Goal: Entertainment & Leisure: Browse casually

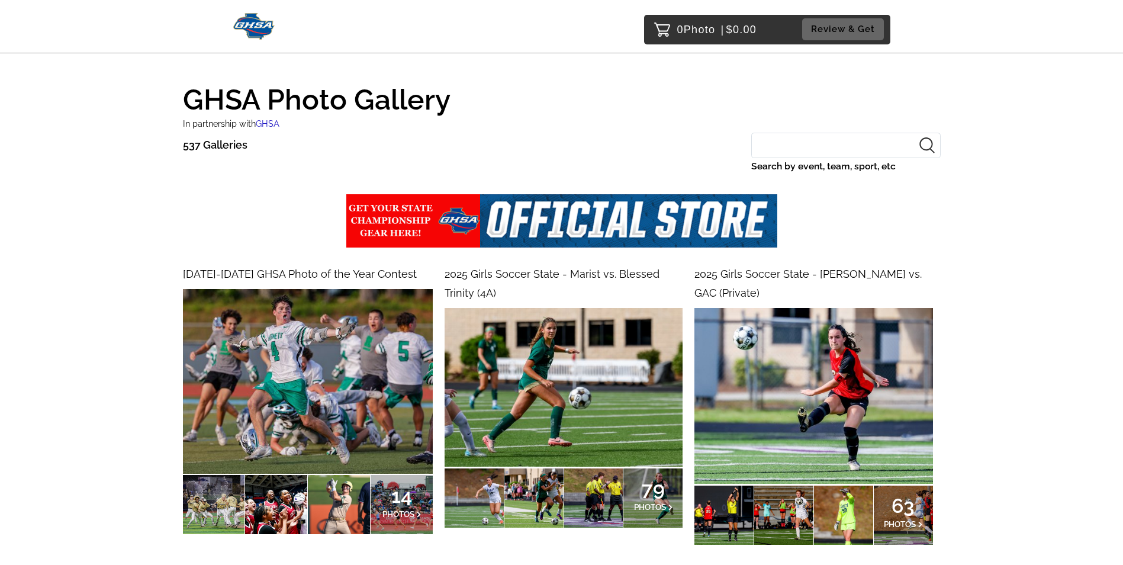
click at [830, 153] on input "Search by event, team, sport, etc" at bounding box center [845, 145] width 189 height 25
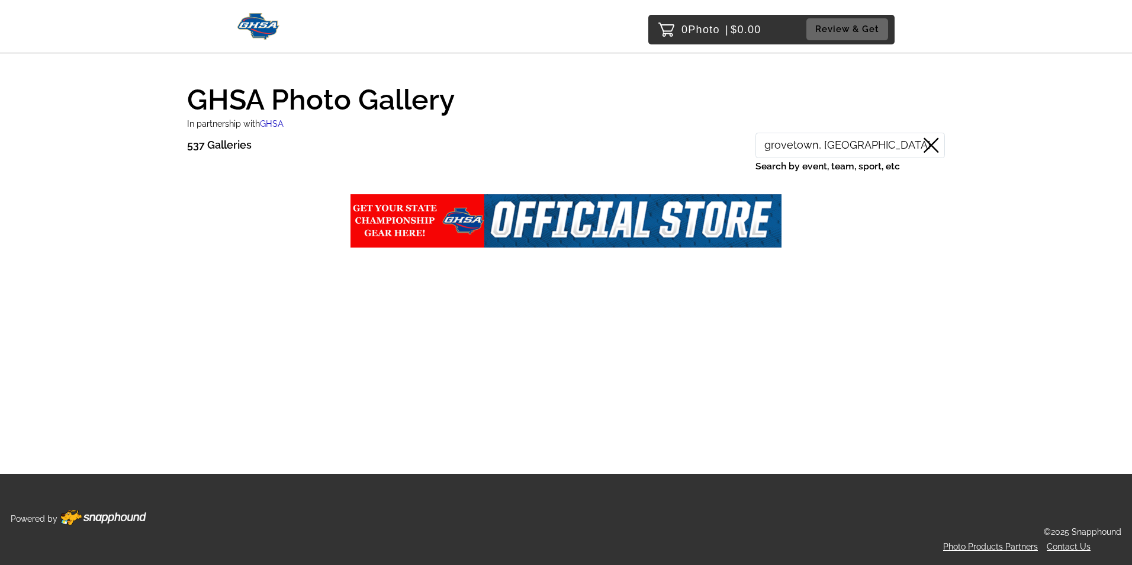
click at [844, 147] on input "grovetown, ga" at bounding box center [849, 145] width 189 height 25
type input "grovetown"
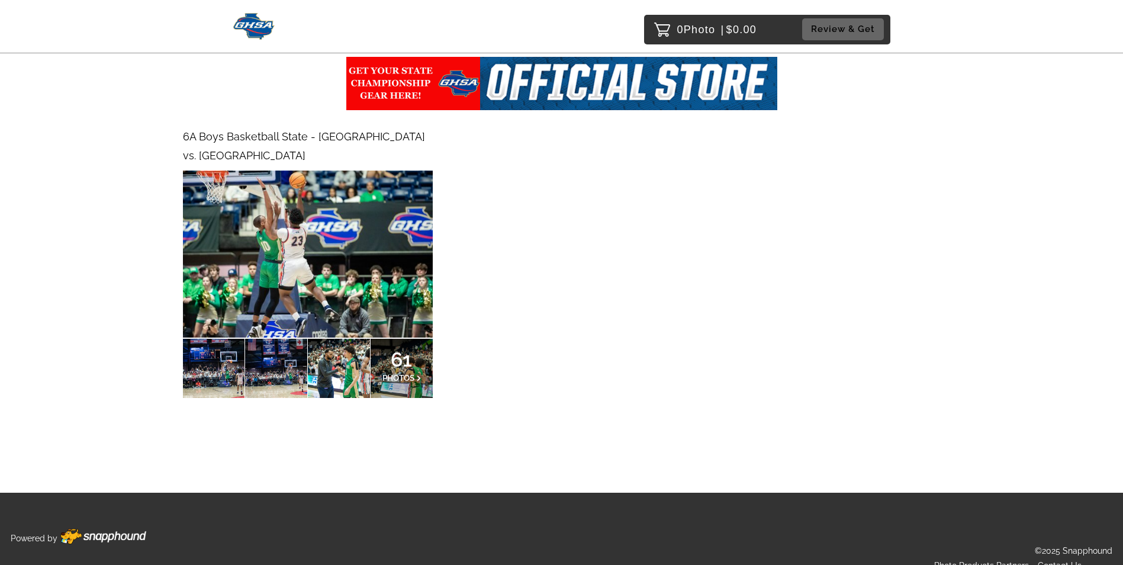
scroll to position [88, 0]
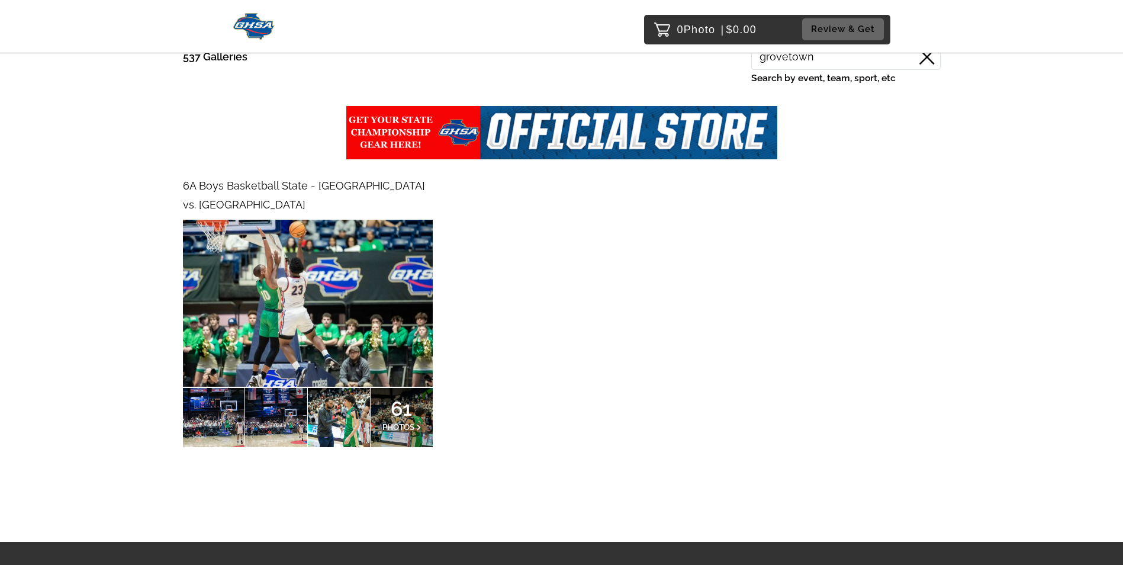
click at [345, 297] on img at bounding box center [308, 303] width 250 height 166
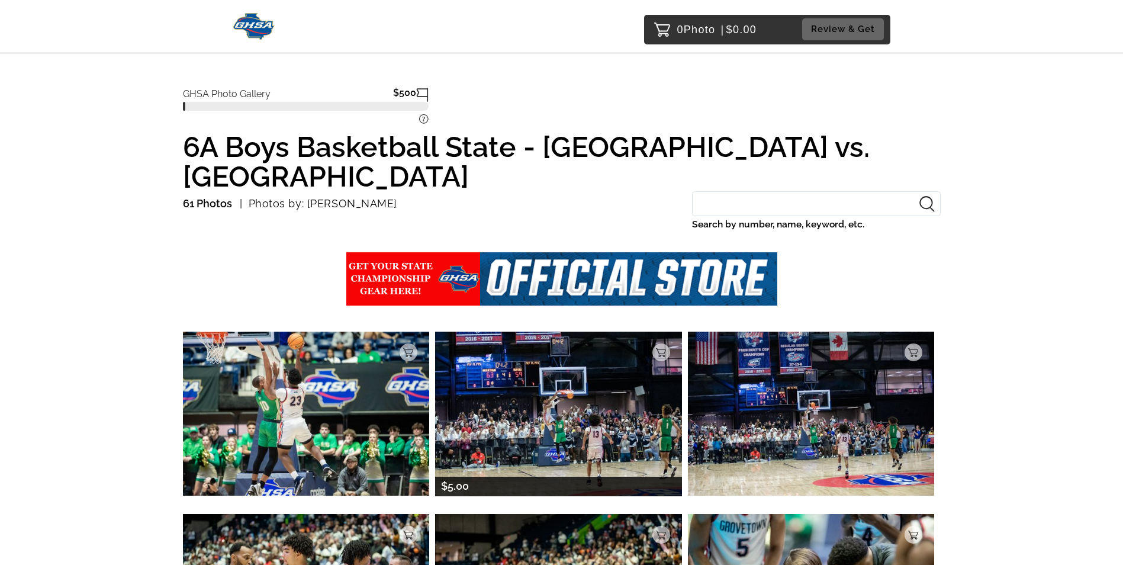
click at [578, 408] on img at bounding box center [558, 414] width 247 height 164
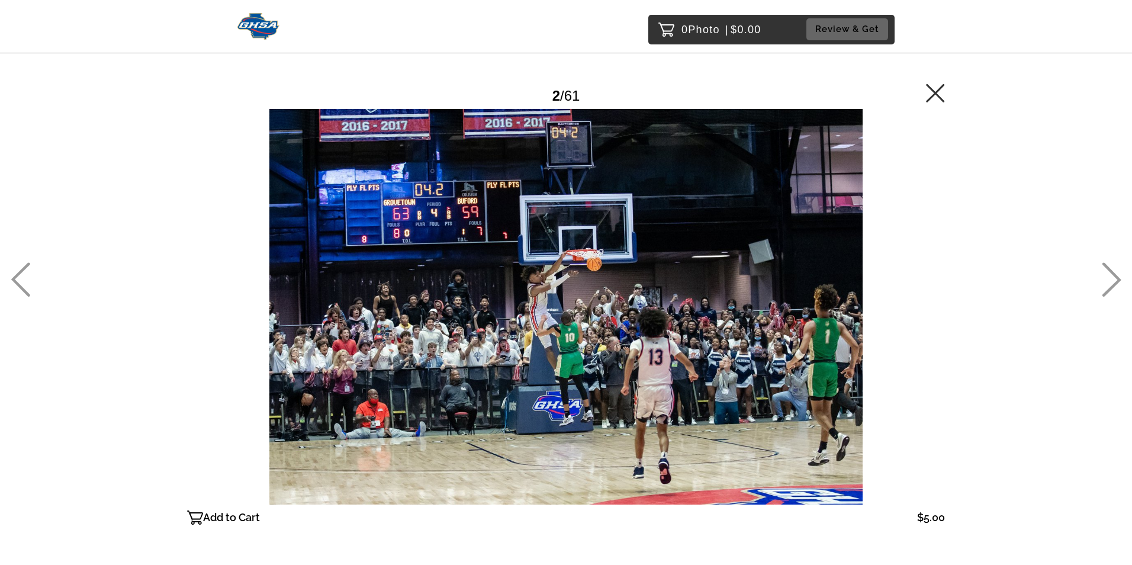
click at [1114, 282] on icon at bounding box center [1112, 279] width 20 height 34
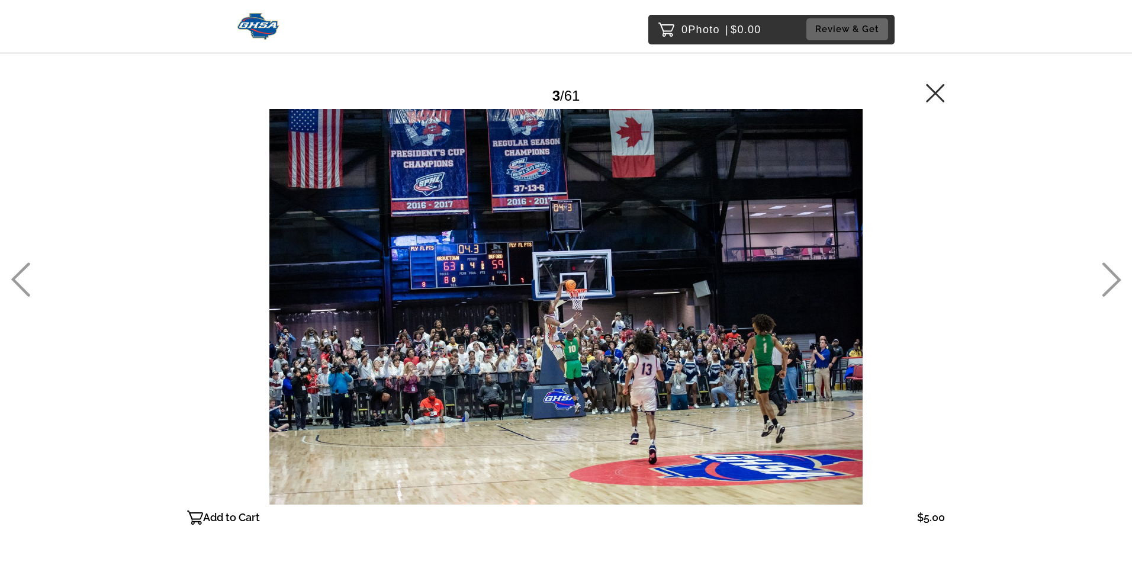
click at [1114, 282] on icon at bounding box center [1112, 279] width 20 height 34
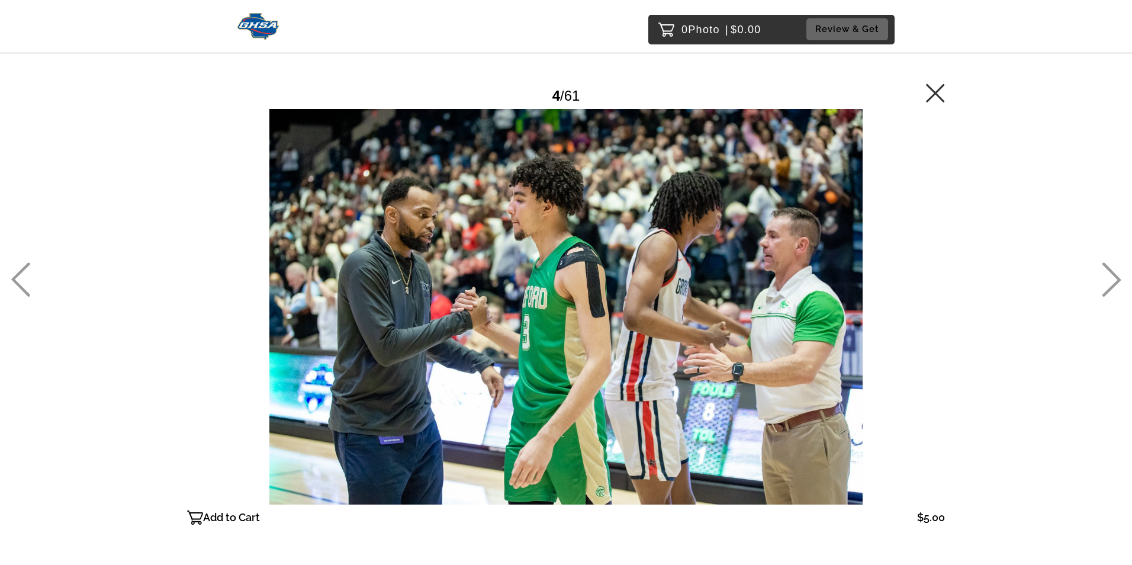
click at [1114, 282] on icon at bounding box center [1112, 279] width 20 height 34
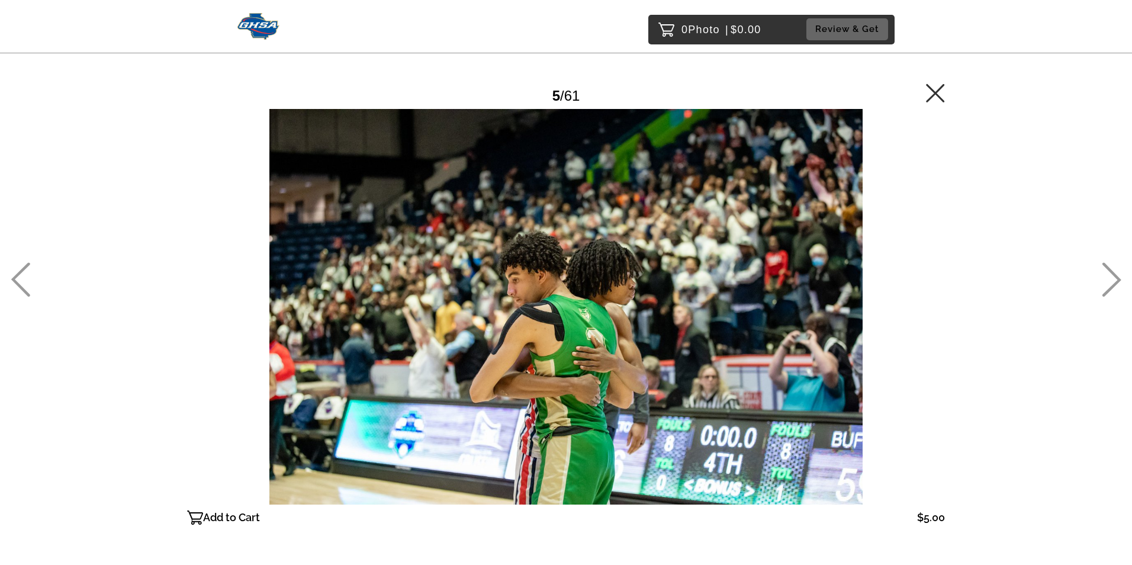
click at [1114, 282] on icon at bounding box center [1112, 279] width 20 height 34
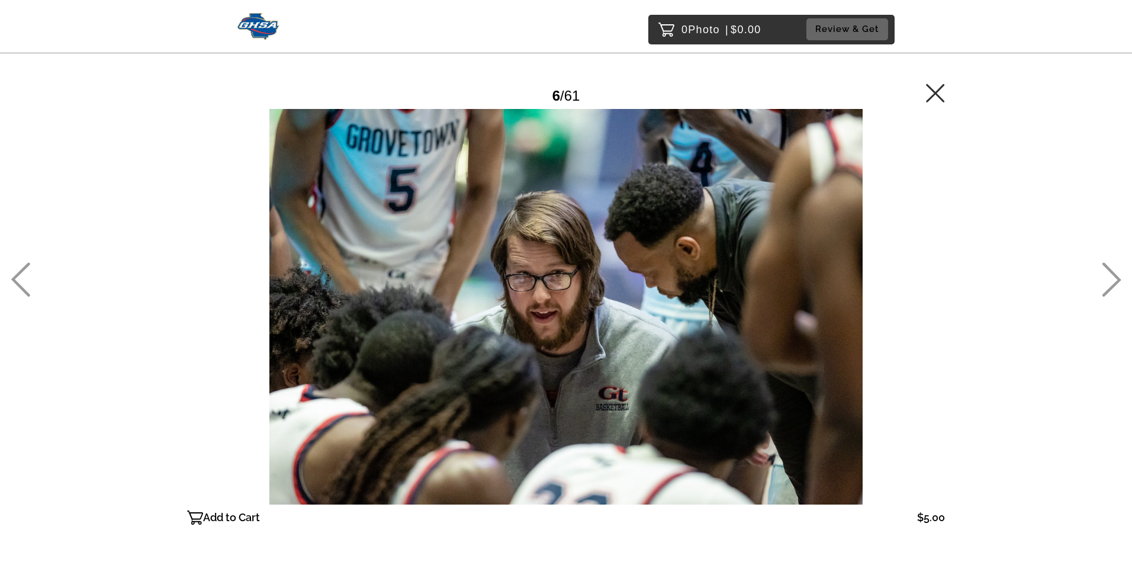
click at [1114, 282] on icon at bounding box center [1112, 279] width 20 height 34
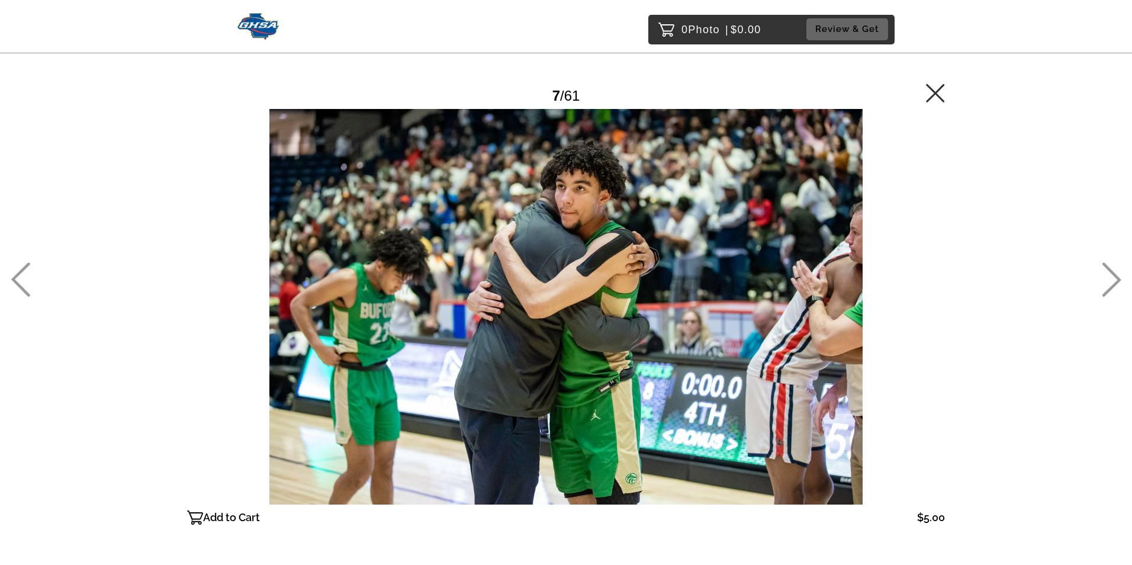
click at [1114, 282] on icon at bounding box center [1112, 279] width 20 height 34
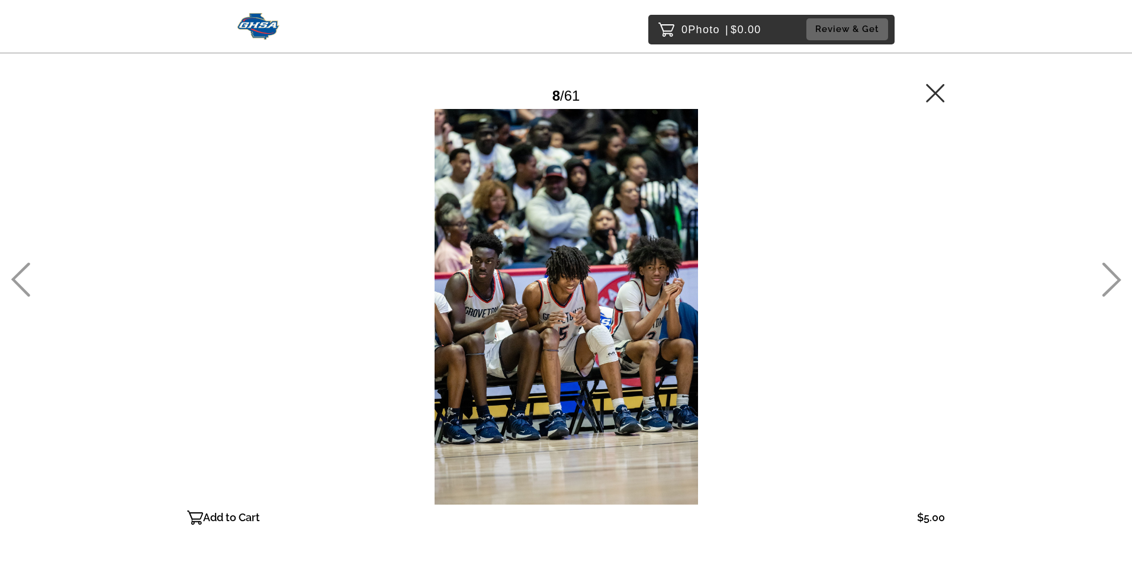
click at [1114, 282] on icon at bounding box center [1112, 279] width 20 height 34
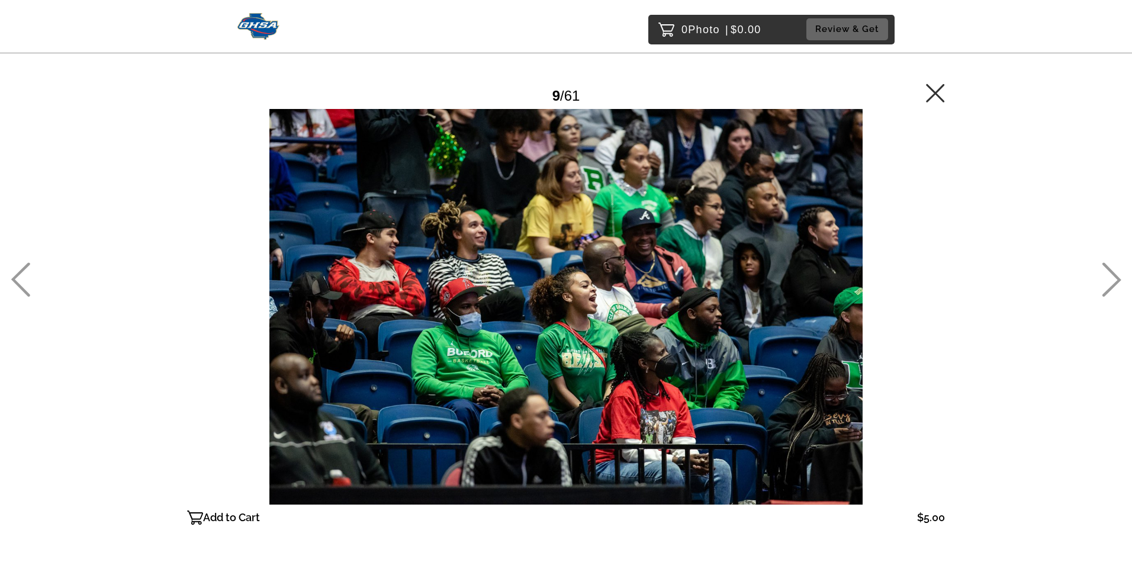
click at [1114, 282] on icon at bounding box center [1112, 279] width 20 height 34
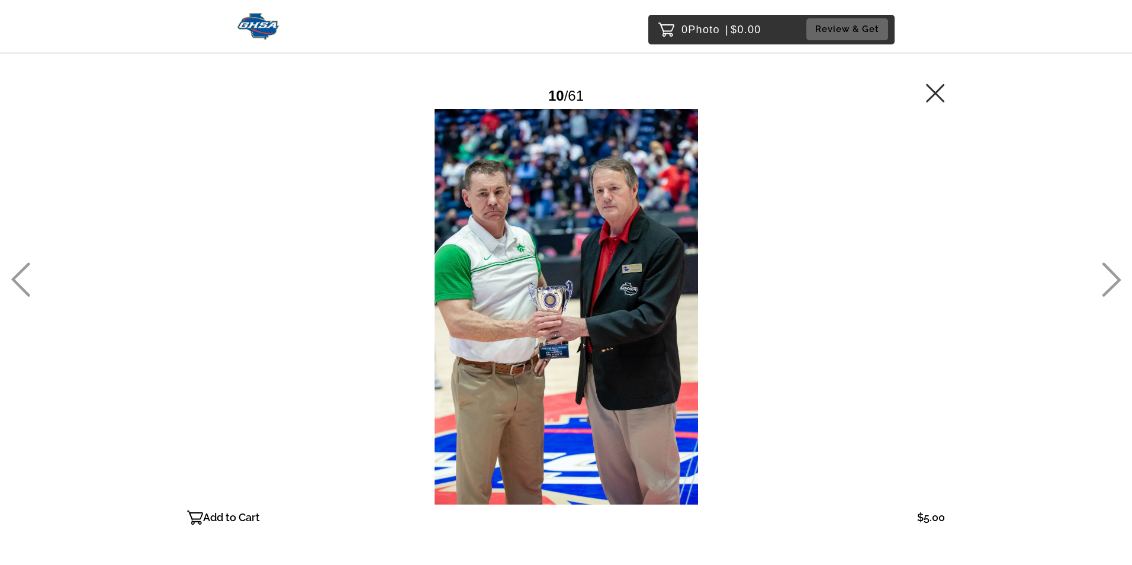
click at [1114, 282] on icon at bounding box center [1112, 279] width 20 height 34
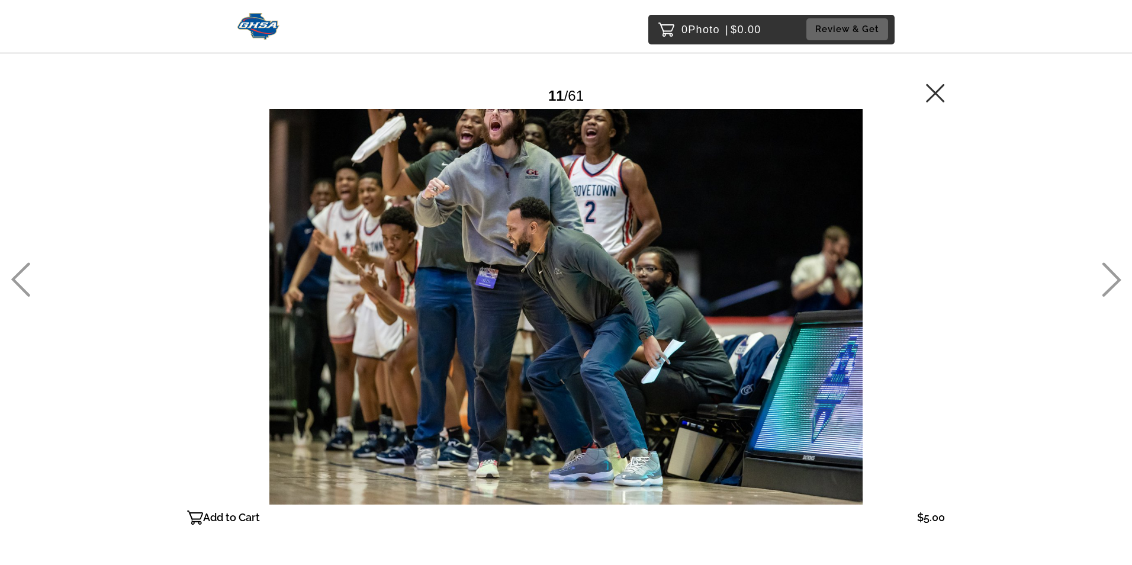
click at [1114, 282] on icon at bounding box center [1112, 279] width 20 height 34
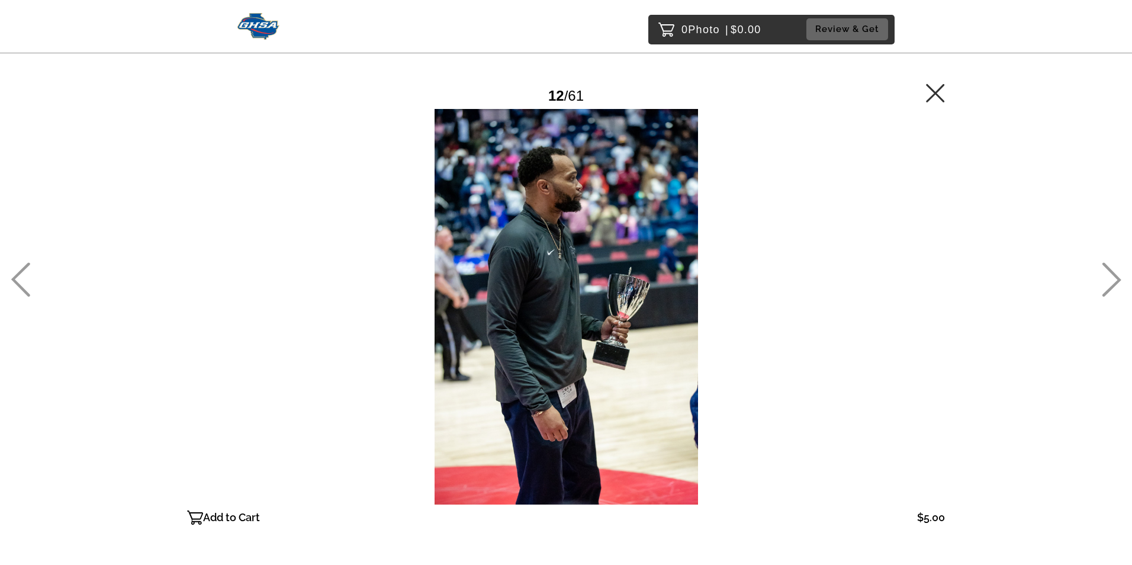
click at [1114, 282] on icon at bounding box center [1112, 279] width 20 height 34
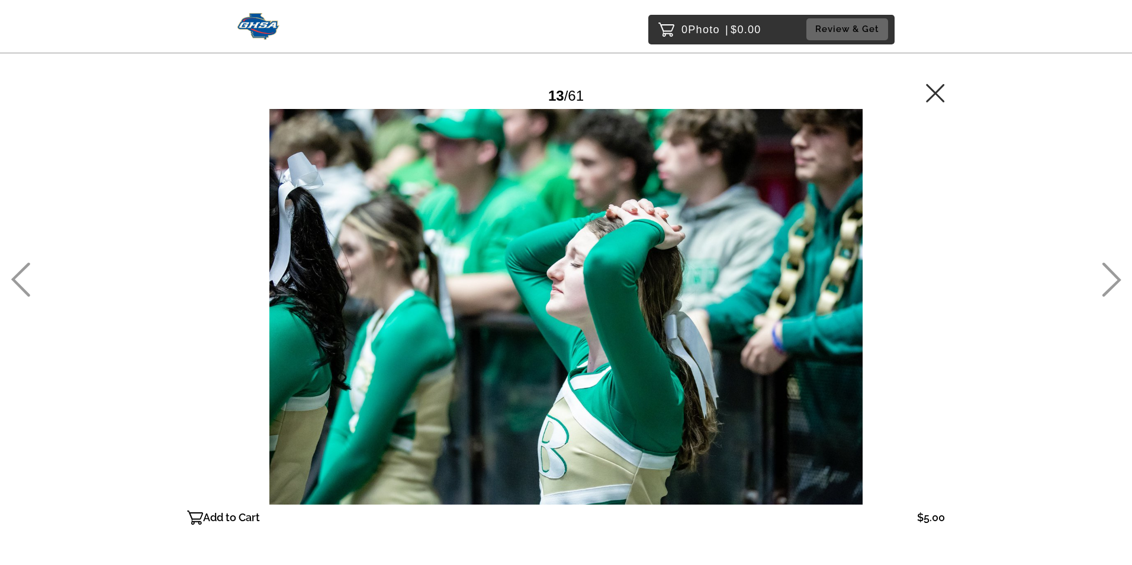
click at [1114, 282] on icon at bounding box center [1112, 279] width 20 height 34
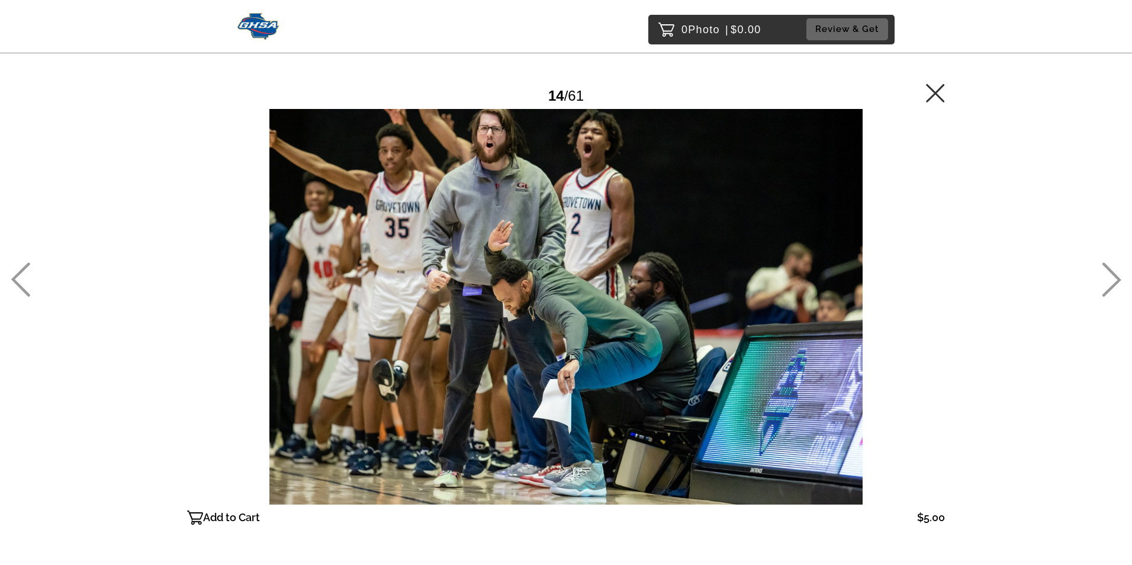
click at [1114, 282] on icon at bounding box center [1112, 279] width 20 height 34
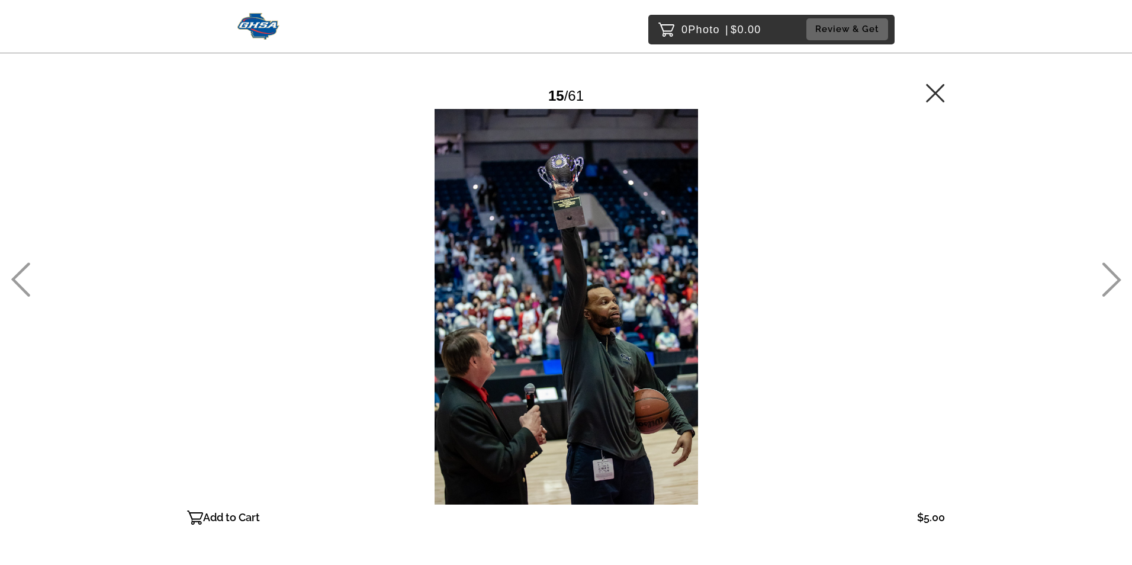
click at [1114, 282] on icon at bounding box center [1112, 279] width 20 height 34
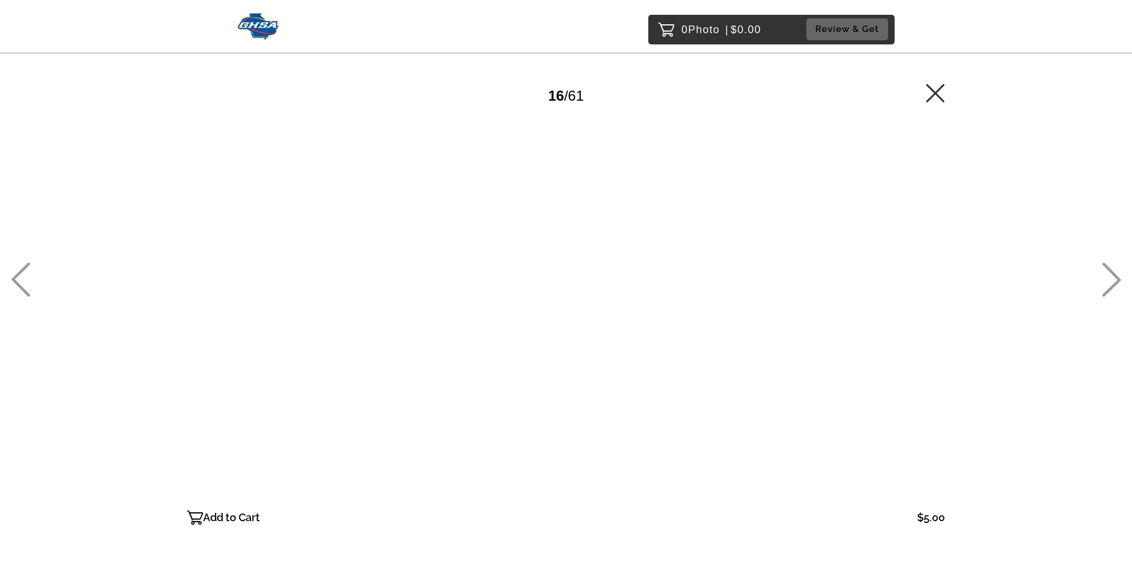
click at [1114, 282] on icon at bounding box center [1112, 279] width 20 height 34
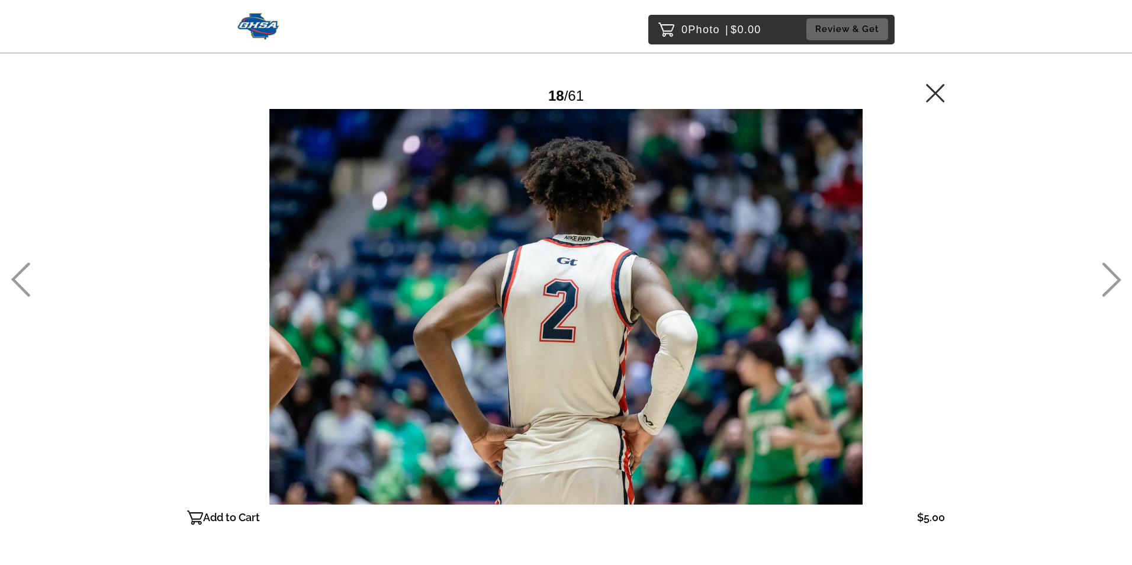
click at [1114, 282] on icon at bounding box center [1112, 279] width 20 height 34
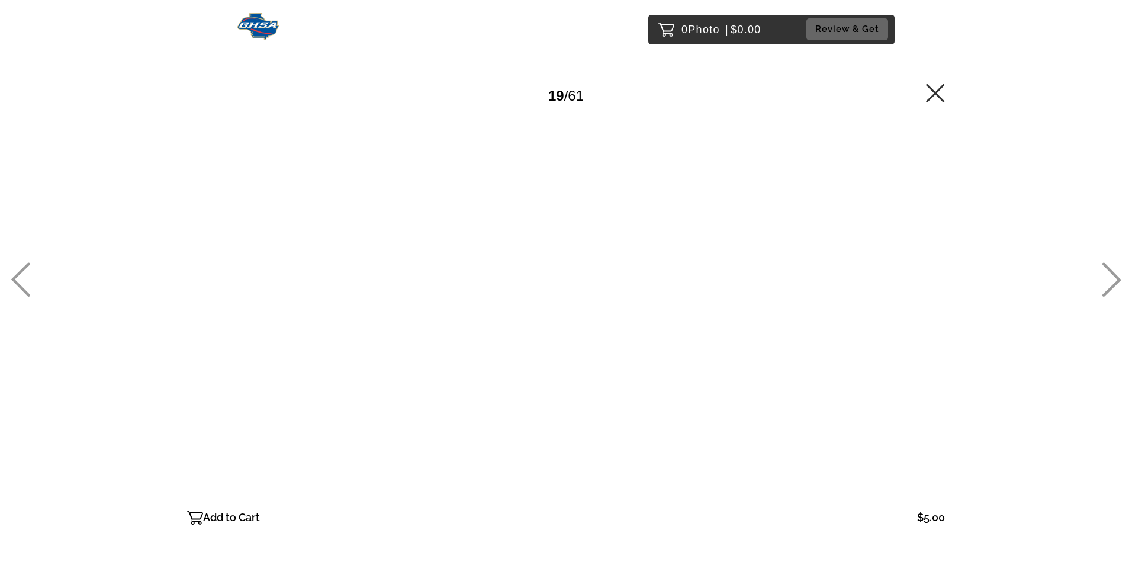
click at [1114, 282] on icon at bounding box center [1112, 279] width 20 height 34
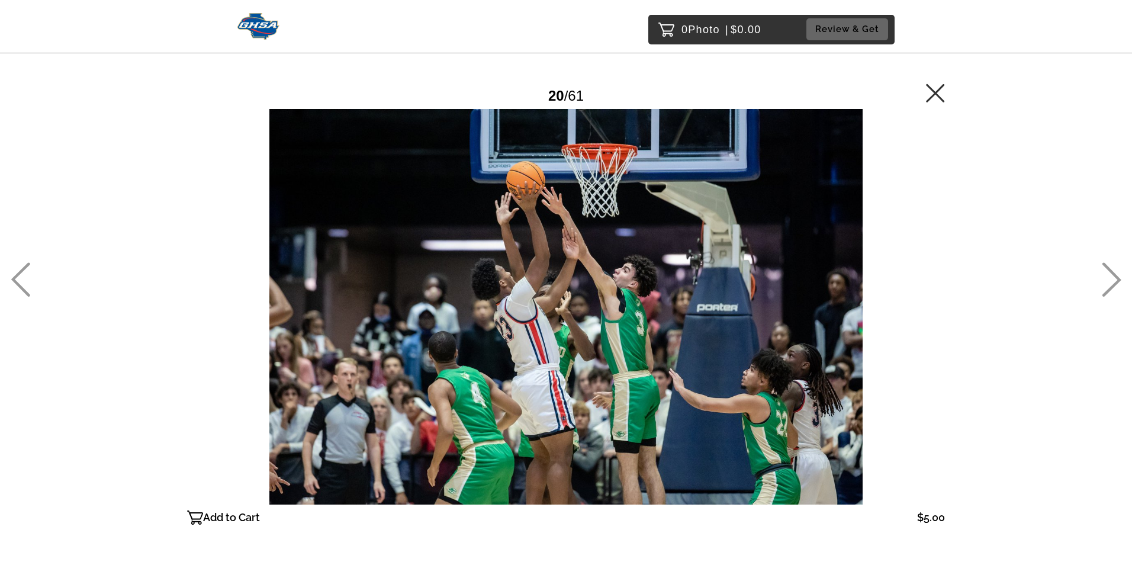
click at [1114, 282] on icon at bounding box center [1112, 279] width 20 height 34
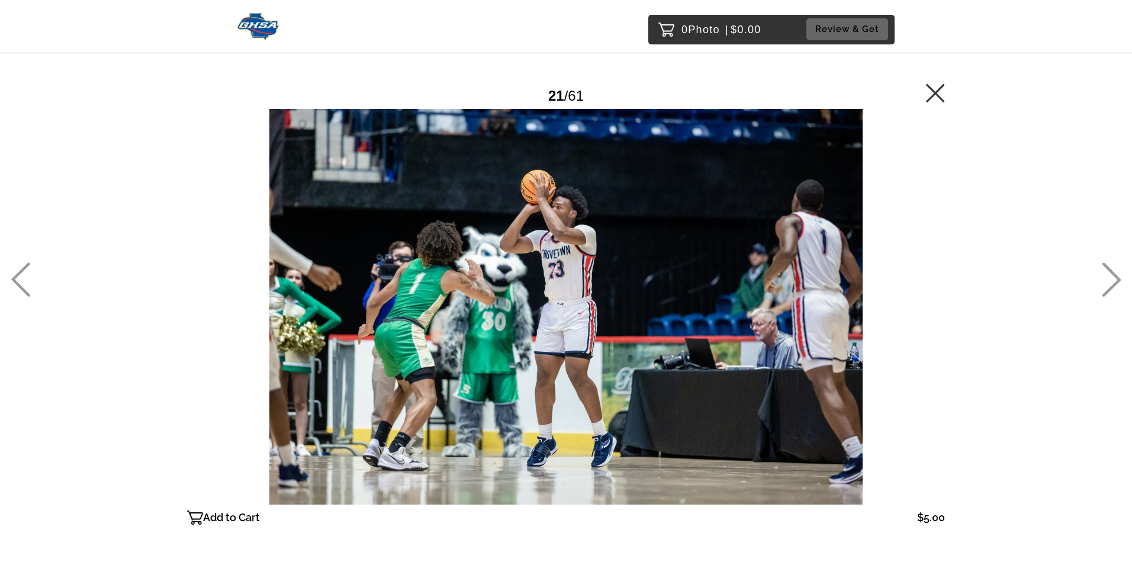
click at [1112, 279] on icon at bounding box center [1112, 279] width 20 height 34
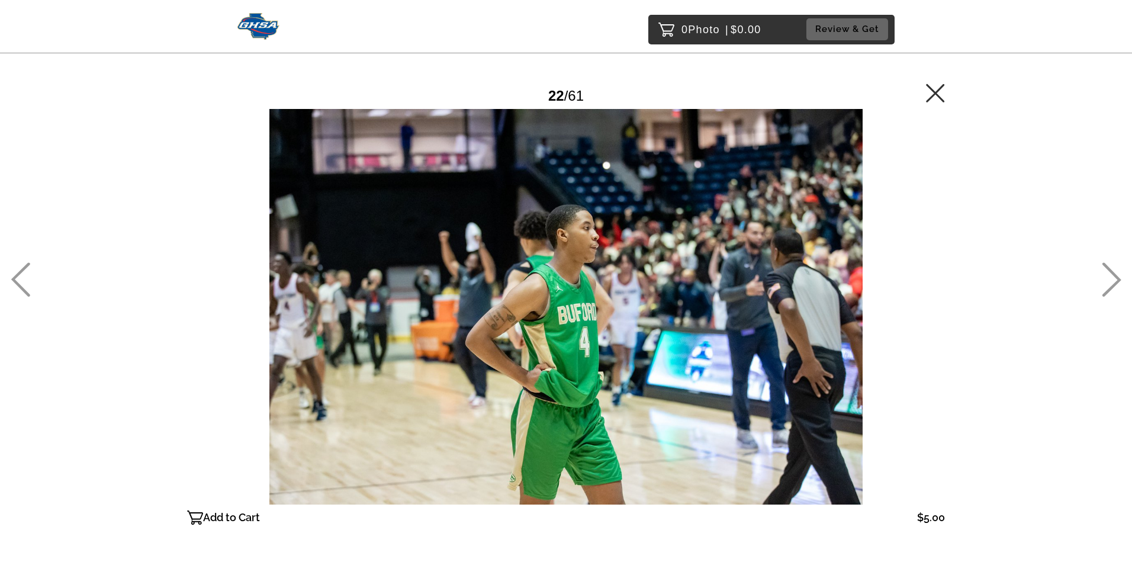
click at [1112, 279] on icon at bounding box center [1112, 279] width 20 height 34
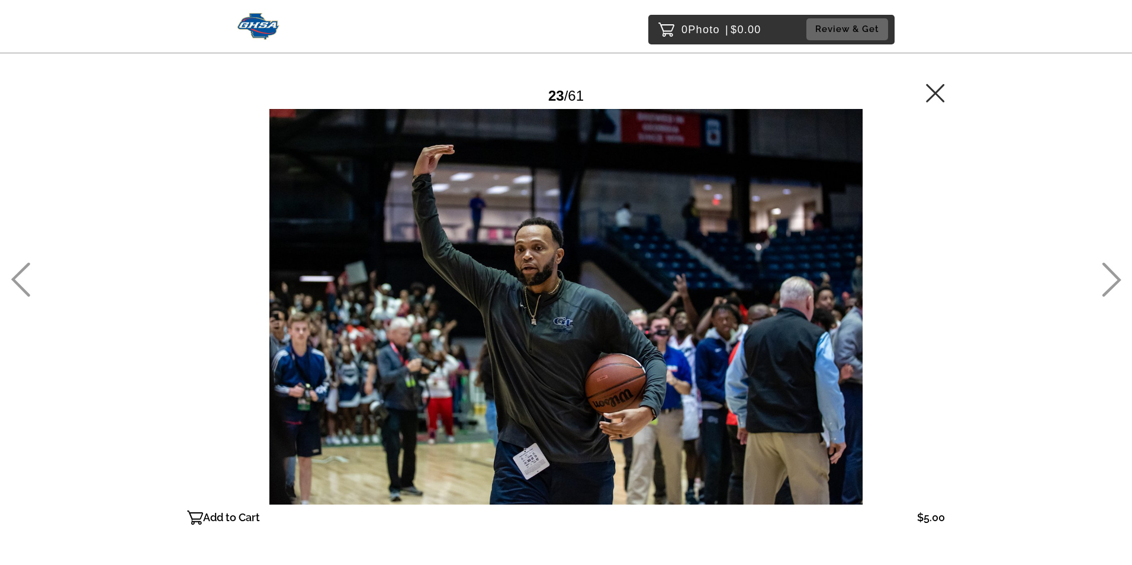
click at [1112, 279] on icon at bounding box center [1112, 279] width 20 height 34
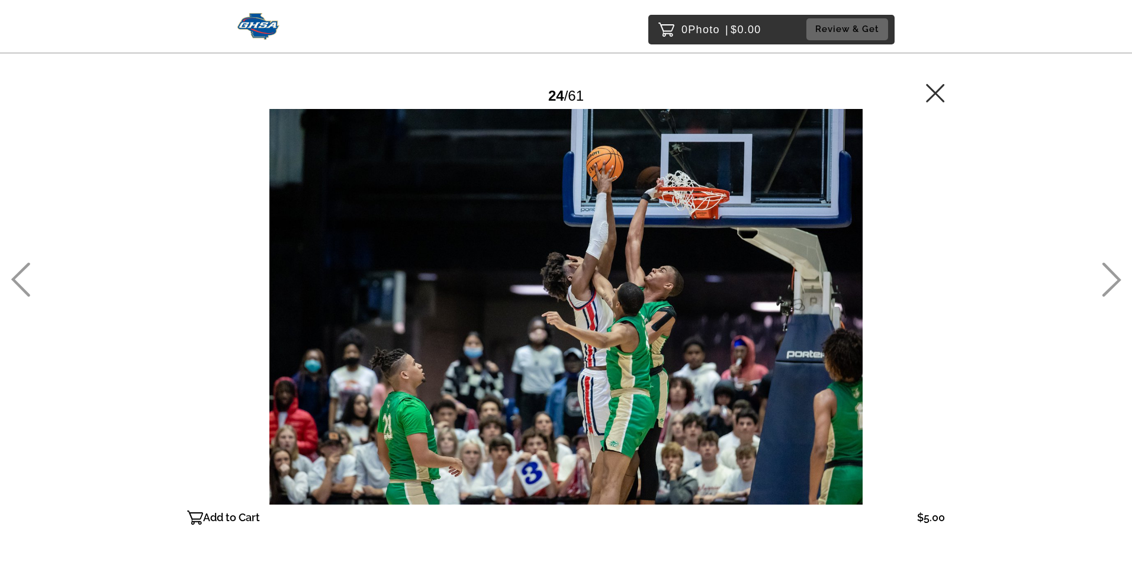
click at [1112, 279] on icon at bounding box center [1112, 279] width 20 height 34
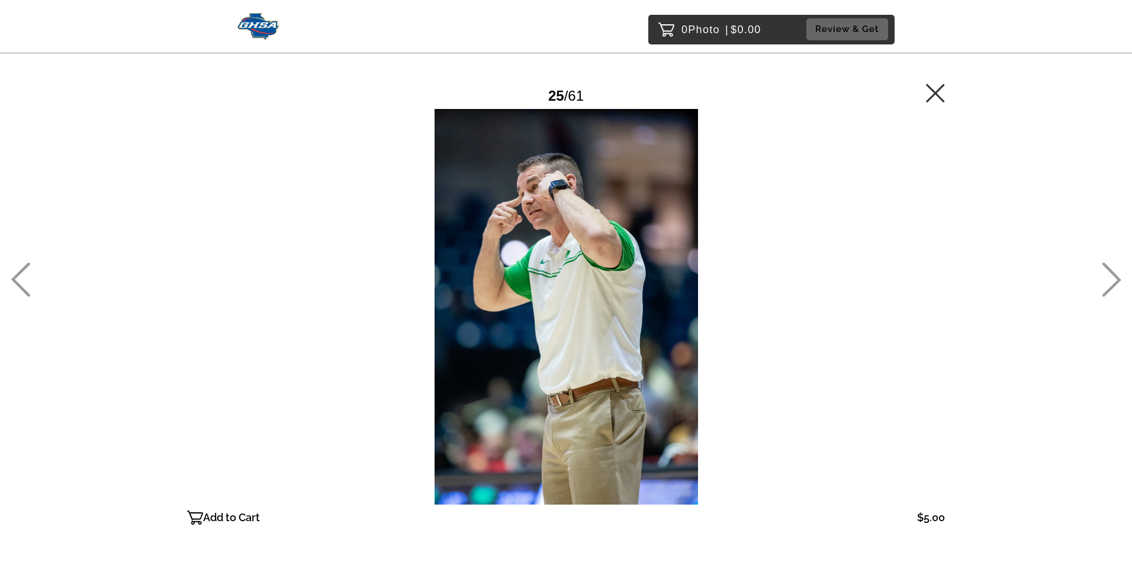
click at [1112, 279] on icon at bounding box center [1112, 279] width 20 height 34
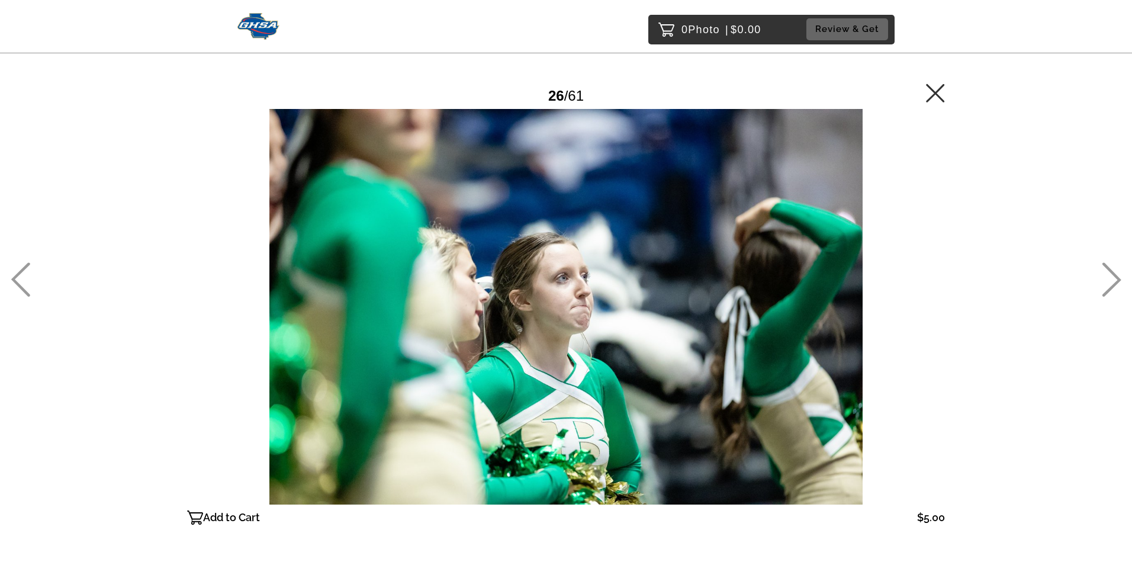
click at [1112, 279] on icon at bounding box center [1112, 279] width 20 height 34
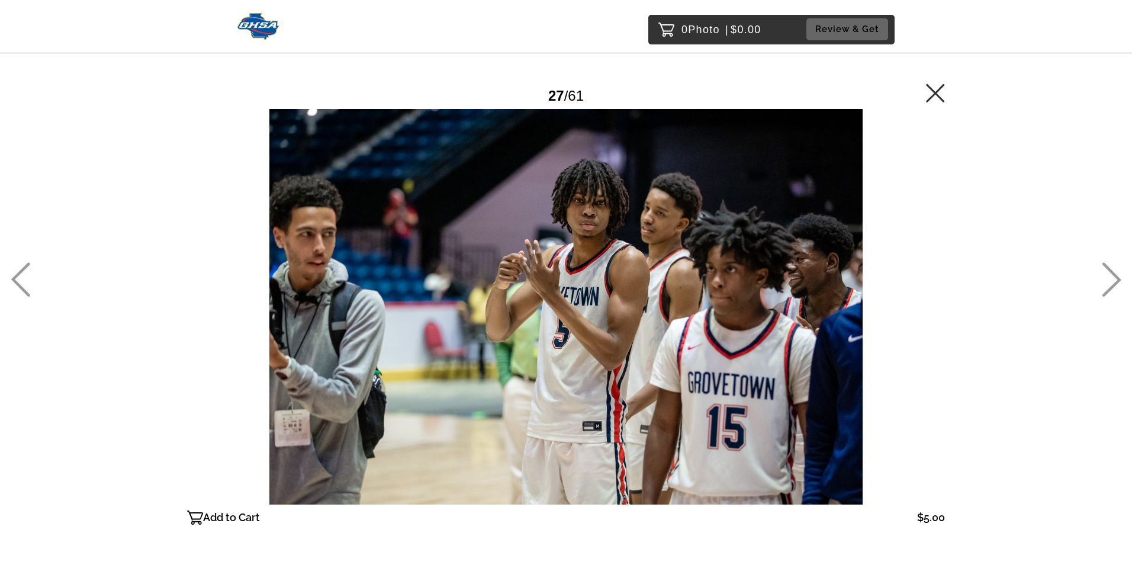
click at [1112, 279] on icon at bounding box center [1112, 279] width 20 height 34
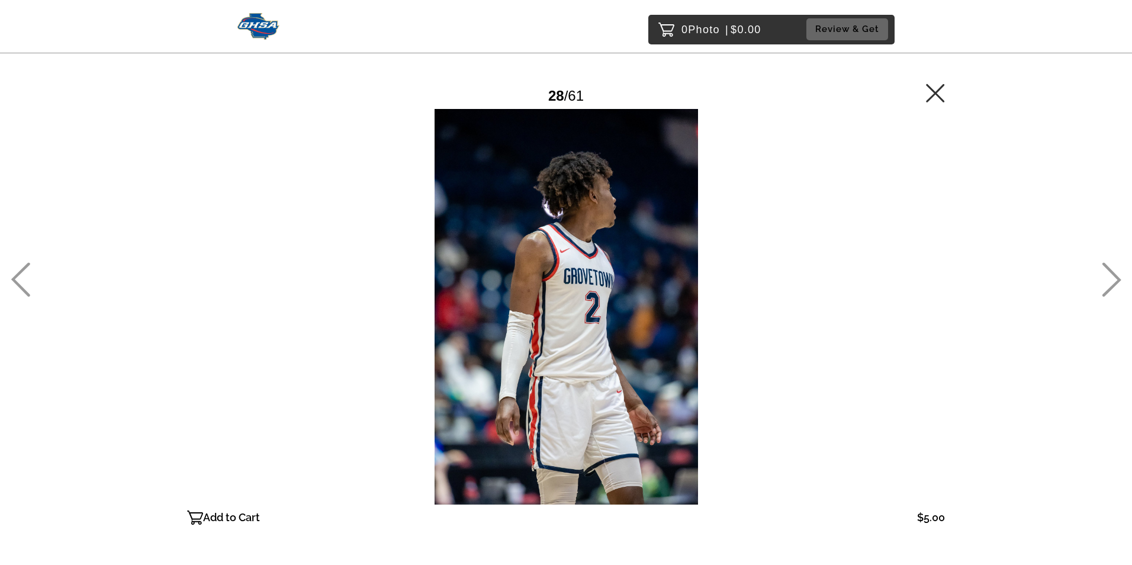
click at [1112, 279] on icon at bounding box center [1112, 279] width 20 height 34
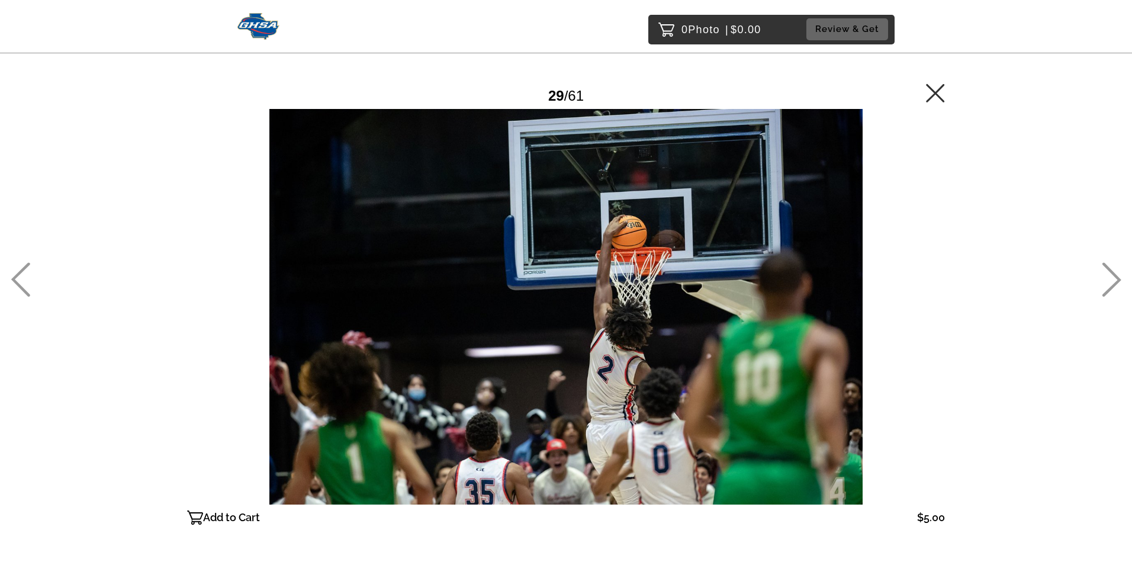
click at [1112, 279] on icon at bounding box center [1112, 279] width 20 height 34
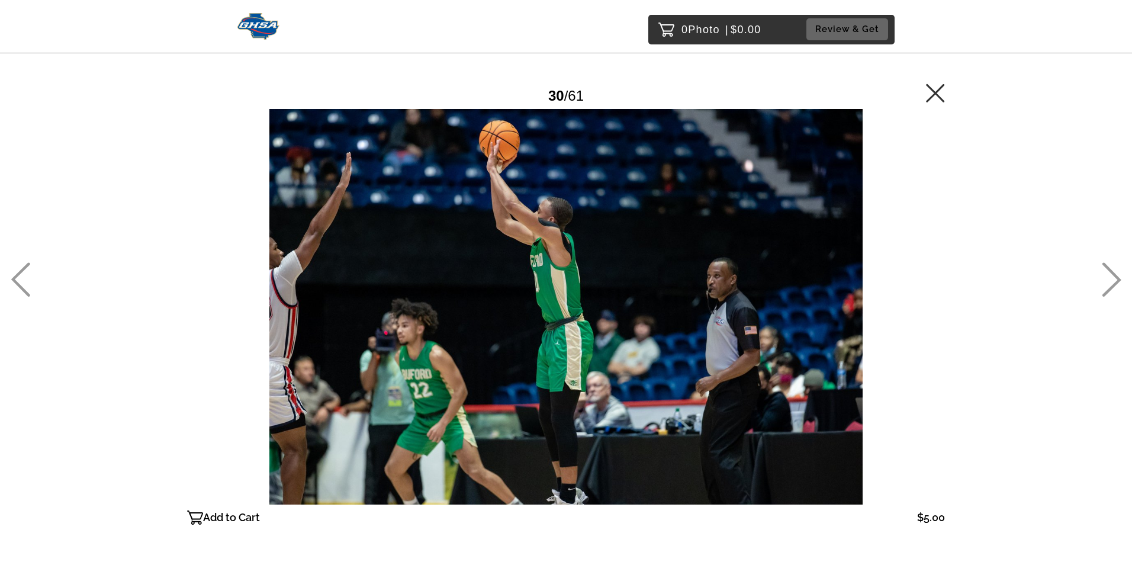
click at [931, 99] on icon at bounding box center [935, 92] width 19 height 19
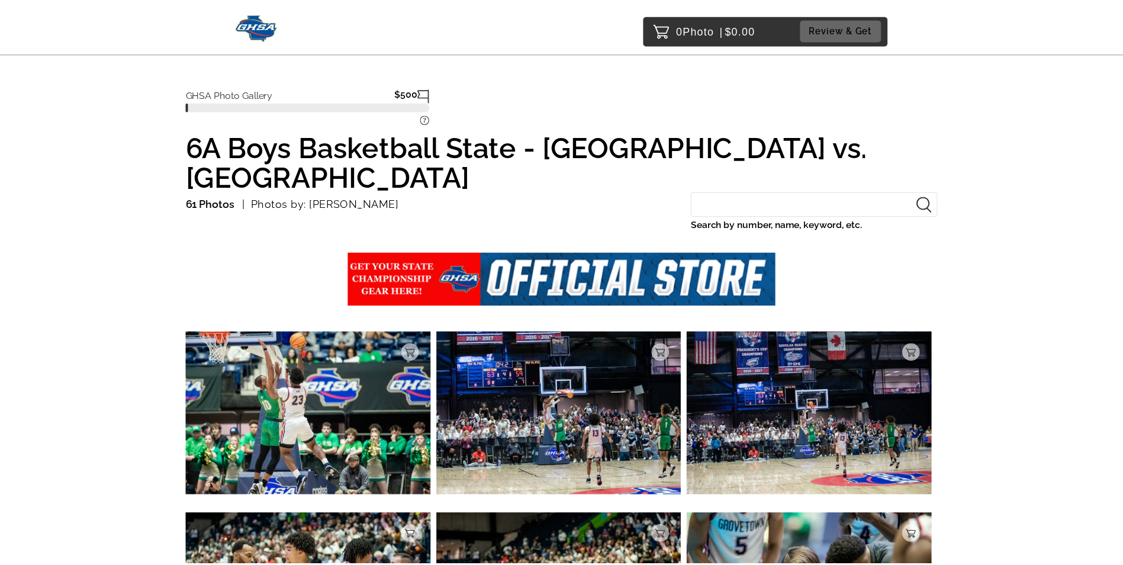
scroll to position [1227, 0]
